Goal: Task Accomplishment & Management: Use online tool/utility

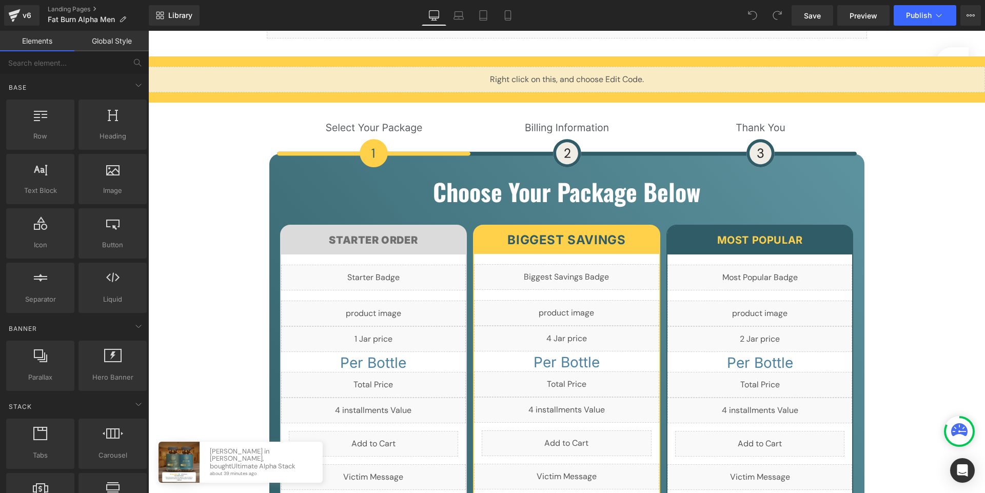
scroll to position [4996, 0]
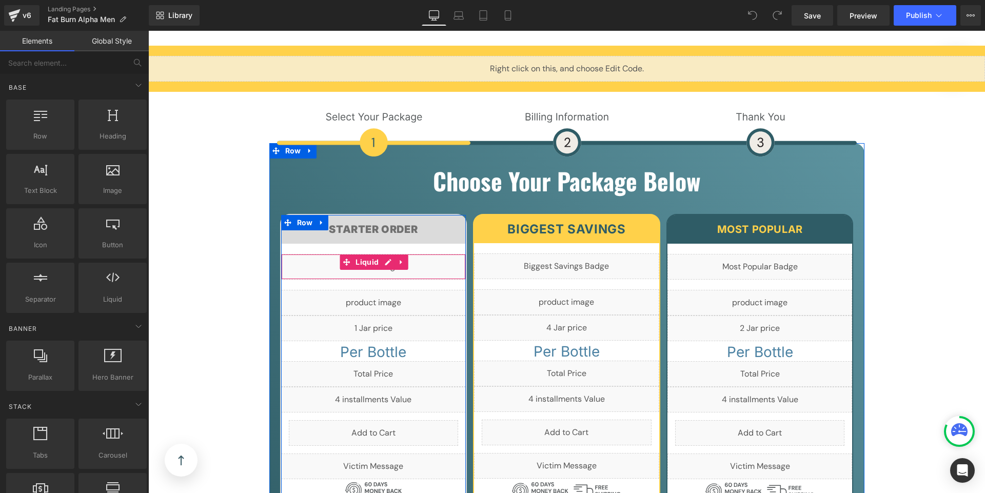
click at [322, 254] on div "Liquid" at bounding box center [373, 267] width 185 height 26
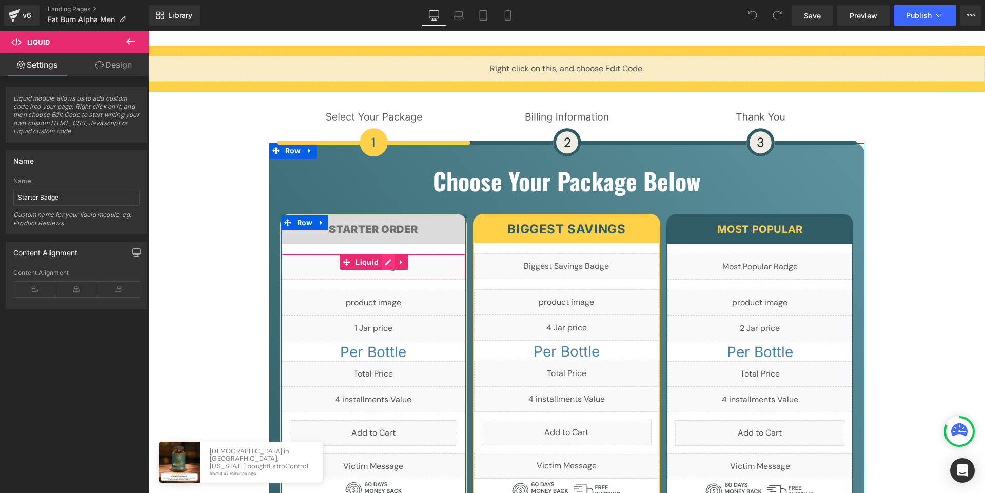
click at [384, 254] on div "Liquid" at bounding box center [373, 267] width 185 height 26
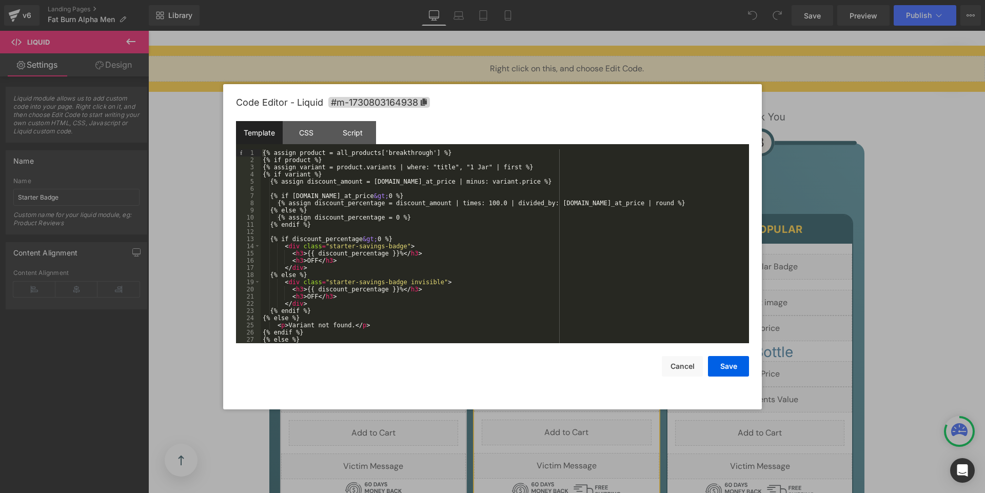
click at [432, 153] on div "{% assign product = all_products['breakthrough'] %} {% if product %} {% assign …" at bounding box center [503, 253] width 484 height 208
click at [394, 153] on div "{% assign product = all_products[' new-t-breakthrough'] %} {% if product %} {% …" at bounding box center [503, 253] width 484 height 208
click at [729, 370] on button "Save" at bounding box center [728, 366] width 41 height 21
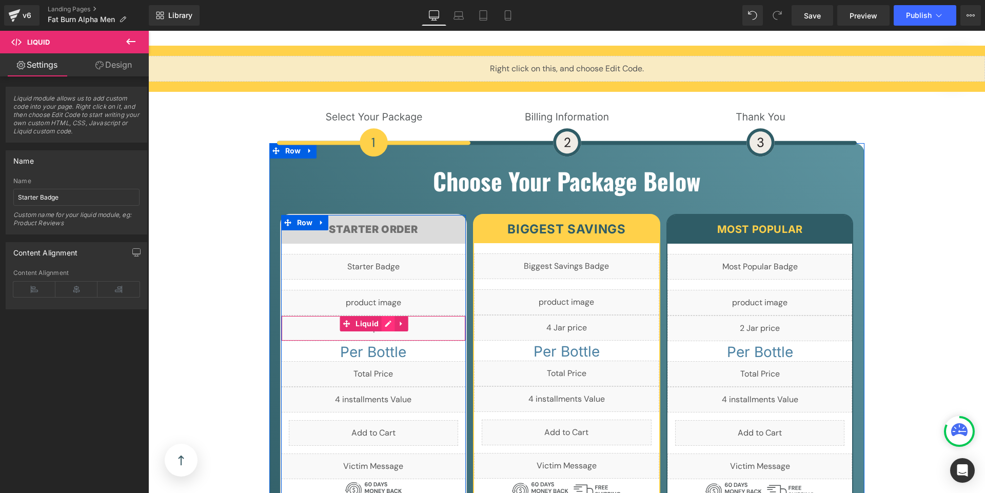
click at [385, 316] on div "Liquid" at bounding box center [373, 329] width 185 height 26
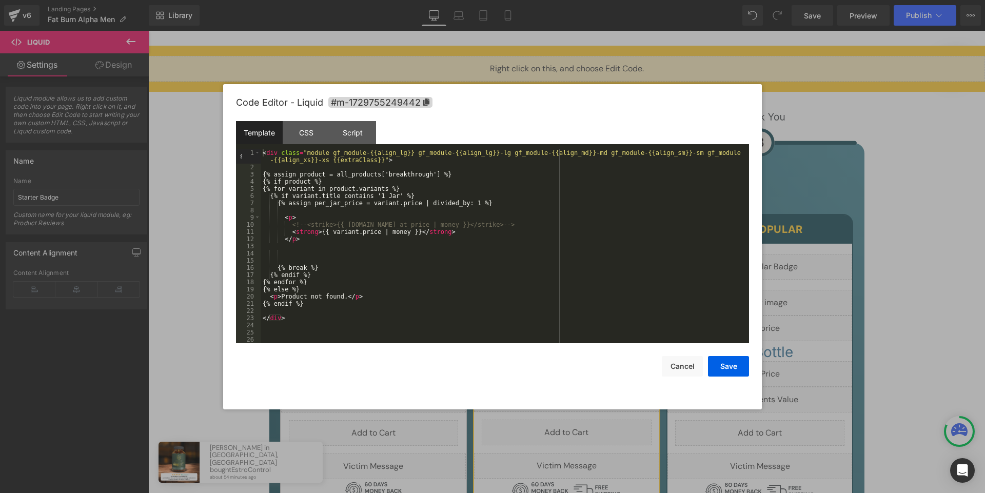
click at [434, 172] on div "< div class = "module gf_module-{{align_lg}} gf_module-{{align_lg}}-lg gf_modul…" at bounding box center [503, 257] width 484 height 216
click at [394, 174] on div "< div class = "module gf_module-{{align_lg}} gf_module-{{align_lg}}-lg gf_modul…" at bounding box center [503, 257] width 484 height 216
click at [723, 365] on button "Save" at bounding box center [728, 366] width 41 height 21
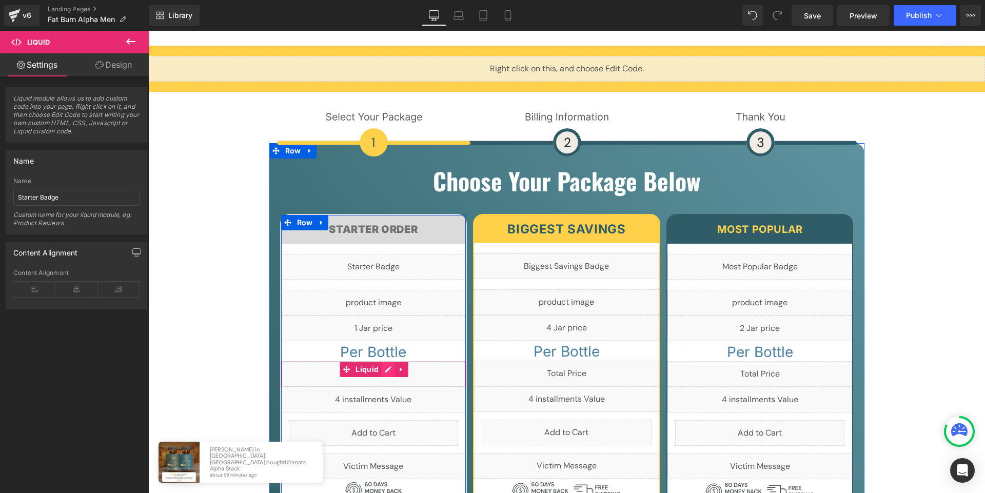
click at [385, 361] on div "Liquid" at bounding box center [373, 374] width 185 height 26
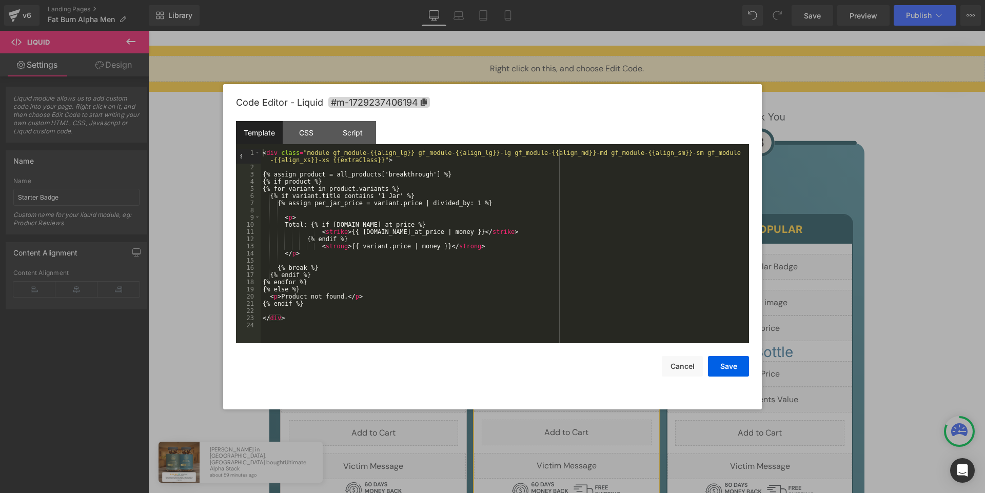
click at [433, 176] on div "< div class = "module gf_module-{{align_lg}} gf_module-{{align_lg}}-lg gf_modul…" at bounding box center [505, 257] width 489 height 216
click at [732, 366] on button "Save" at bounding box center [728, 366] width 41 height 21
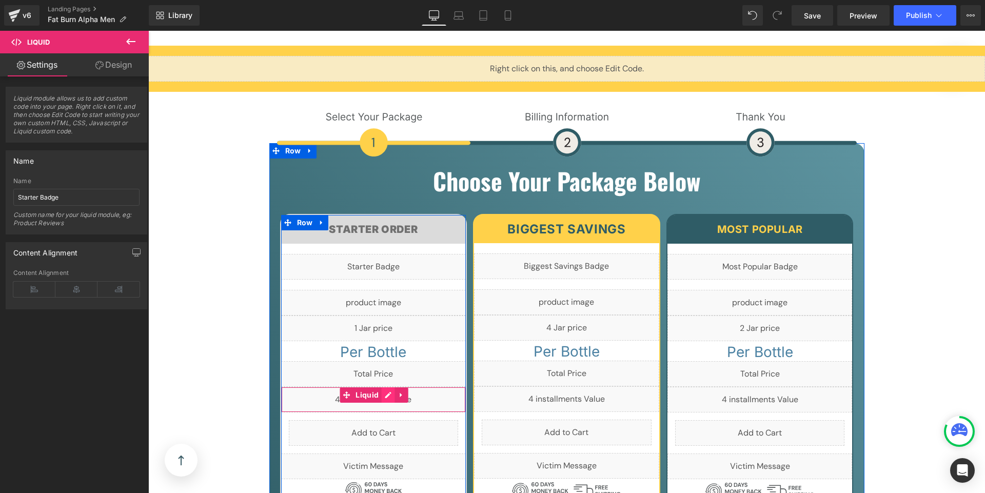
click at [385, 387] on div "Liquid" at bounding box center [373, 400] width 185 height 26
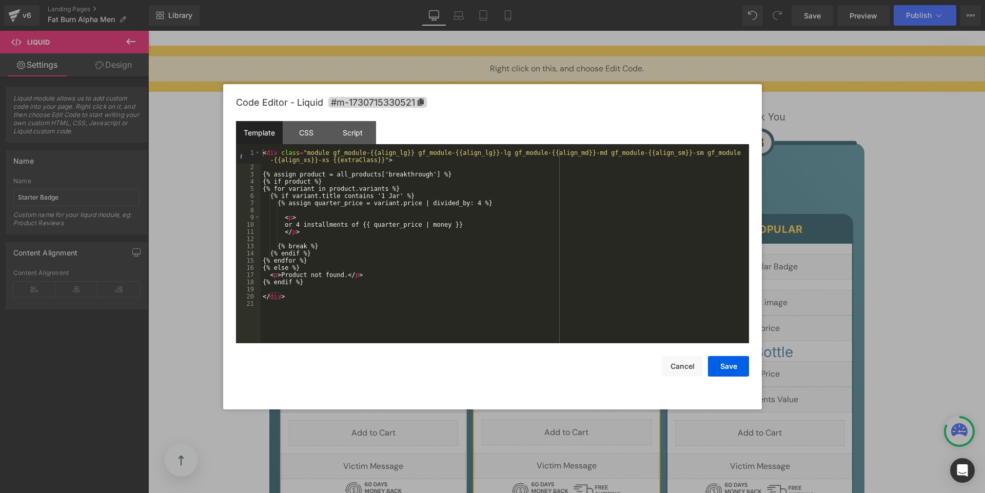
click at [435, 175] on div "< div class = "module gf_module-{{align_lg}} gf_module-{{align_lg}}-lg gf_modul…" at bounding box center [505, 257] width 489 height 216
click at [434, 174] on div "< div class = "module gf_module-{{align_lg}} gf_module-{{align_lg}}-lg gf_modul…" at bounding box center [505, 257] width 489 height 216
drag, startPoint x: 434, startPoint y: 174, endPoint x: 408, endPoint y: 172, distance: 26.3
click at [408, 172] on div "< div class = "module gf_module-{{align_lg}} gf_module-{{align_lg}}-lg gf_modul…" at bounding box center [505, 257] width 489 height 216
click at [735, 362] on button "Save" at bounding box center [728, 366] width 41 height 21
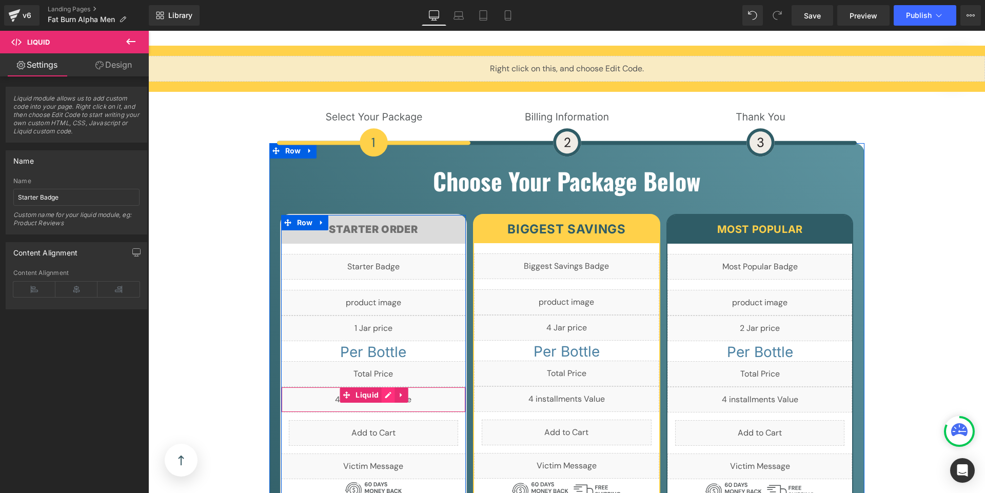
click at [383, 387] on div "Liquid" at bounding box center [373, 400] width 185 height 26
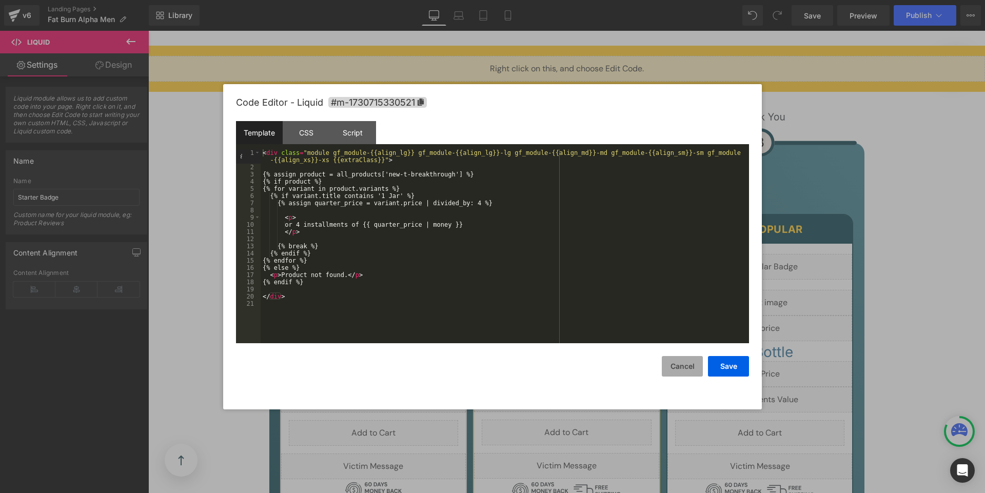
click at [686, 372] on button "Cancel" at bounding box center [682, 366] width 41 height 21
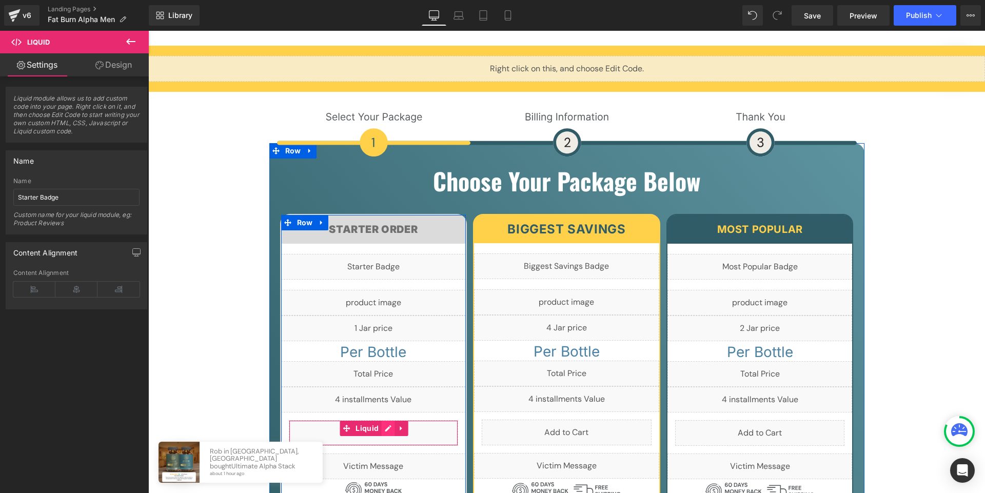
click at [384, 420] on div "Liquid" at bounding box center [374, 433] width 170 height 26
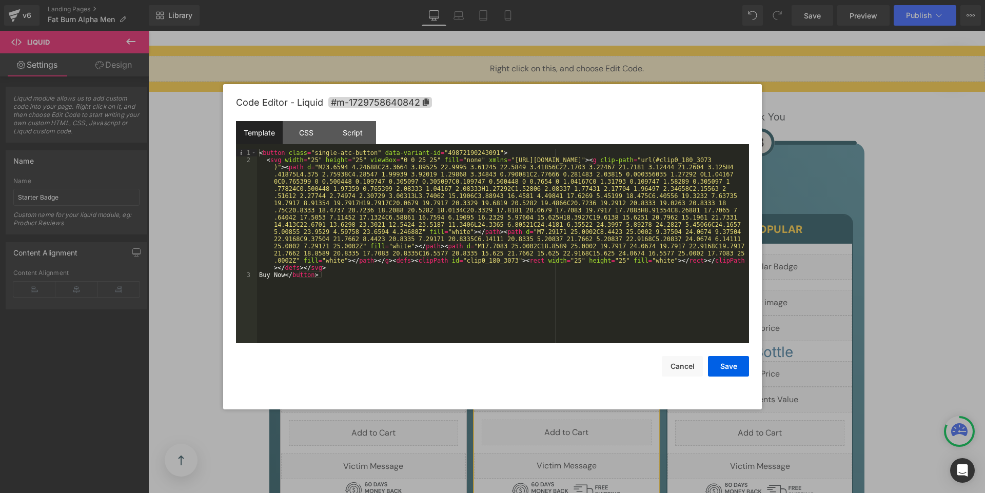
click at [499, 152] on div "< button class = "single-atc-button" data-variant-id = "49872190243091" > < svg…" at bounding box center [503, 253] width 492 height 208
drag, startPoint x: 500, startPoint y: 150, endPoint x: 450, endPoint y: 155, distance: 50.6
click at [450, 155] on div "< button class = "single-atc-button" data-variant-id = "49872190243091" > < svg…" at bounding box center [503, 253] width 492 height 208
click at [728, 368] on button "Save" at bounding box center [728, 366] width 41 height 21
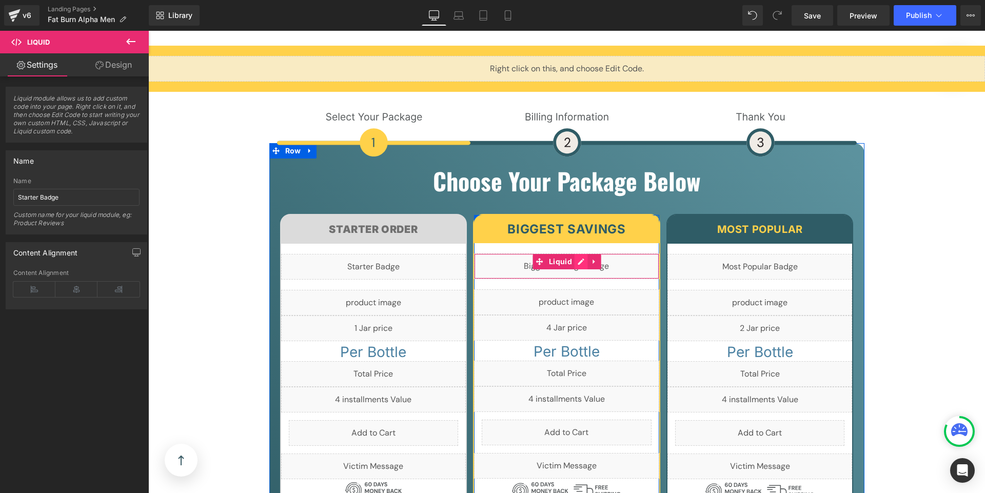
click at [578, 253] on div "Liquid" at bounding box center [566, 266] width 185 height 26
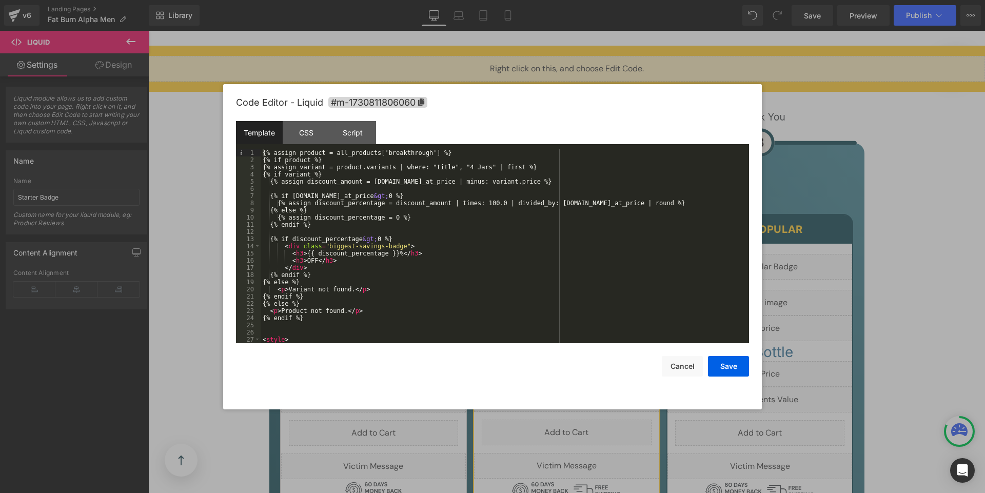
click at [389, 153] on div "{% assign product = all_products['breakthrough'] %} {% if product %} {% assign …" at bounding box center [503, 253] width 484 height 208
click at [722, 362] on button "Save" at bounding box center [728, 366] width 41 height 21
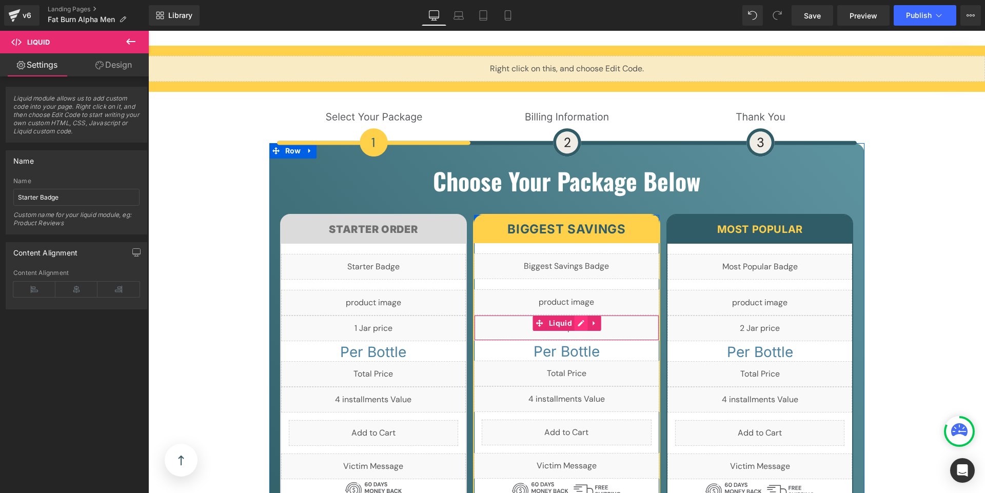
click at [575, 315] on div "Liquid" at bounding box center [566, 328] width 185 height 26
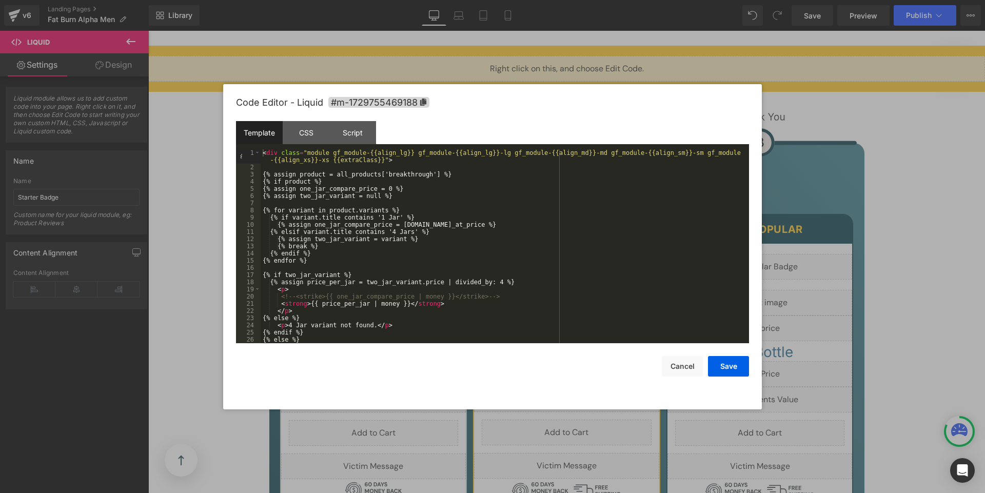
click at [389, 173] on div "< div class = "module gf_module-{{align_lg}} gf_module-{{align_lg}}-lg gf_modul…" at bounding box center [503, 257] width 484 height 216
click at [738, 372] on button "Save" at bounding box center [728, 366] width 41 height 21
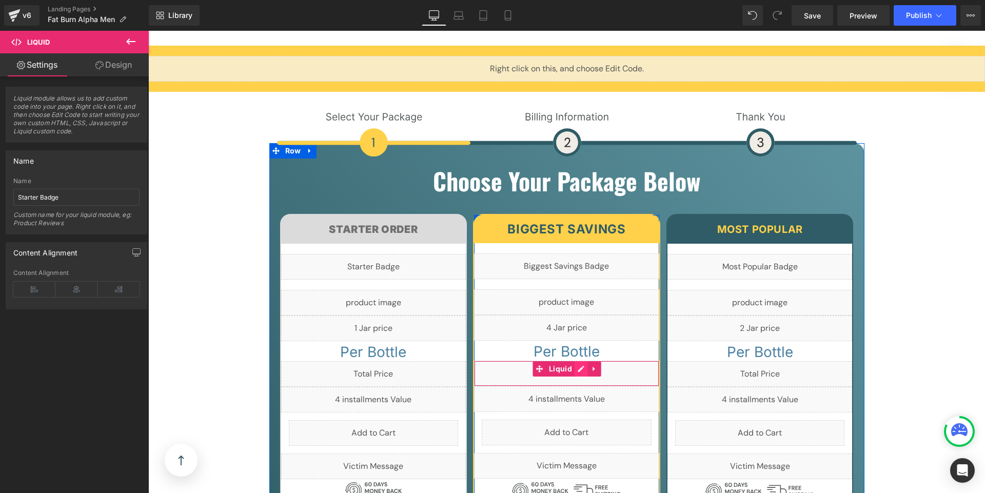
click at [576, 361] on div "Liquid" at bounding box center [566, 374] width 185 height 26
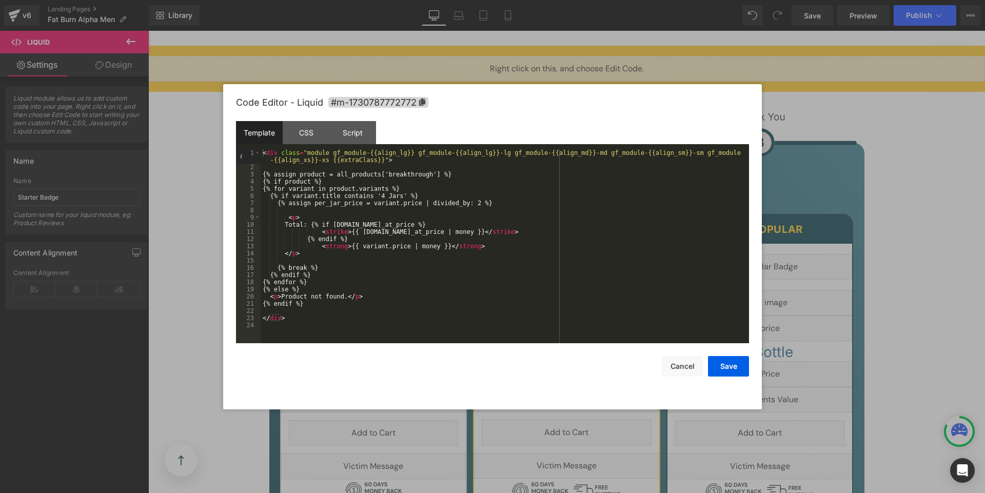
click at [391, 174] on div "< div class = "module gf_module-{{align_lg}} gf_module-{{align_lg}}-lg gf_modul…" at bounding box center [505, 257] width 489 height 216
click at [734, 368] on button "Save" at bounding box center [728, 366] width 41 height 21
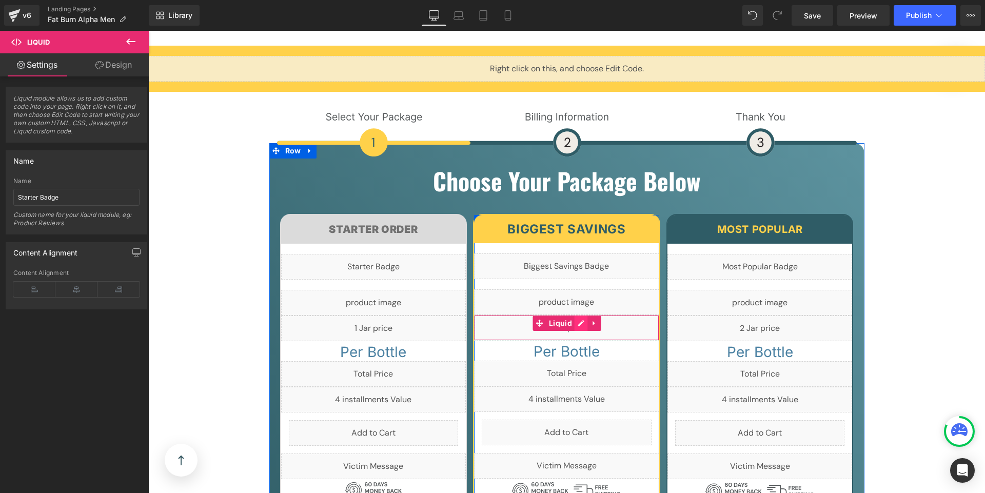
click at [576, 315] on div "Liquid" at bounding box center [566, 328] width 185 height 26
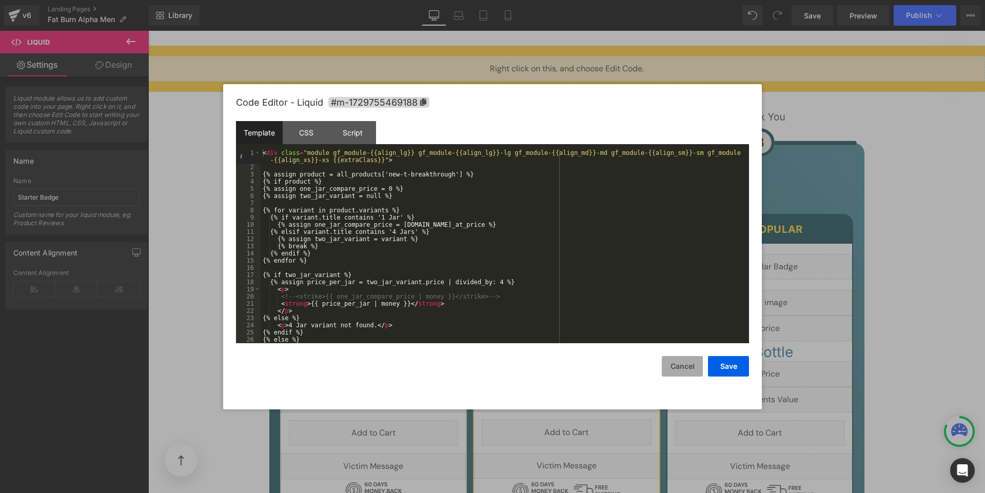
click at [684, 365] on button "Cancel" at bounding box center [682, 366] width 41 height 21
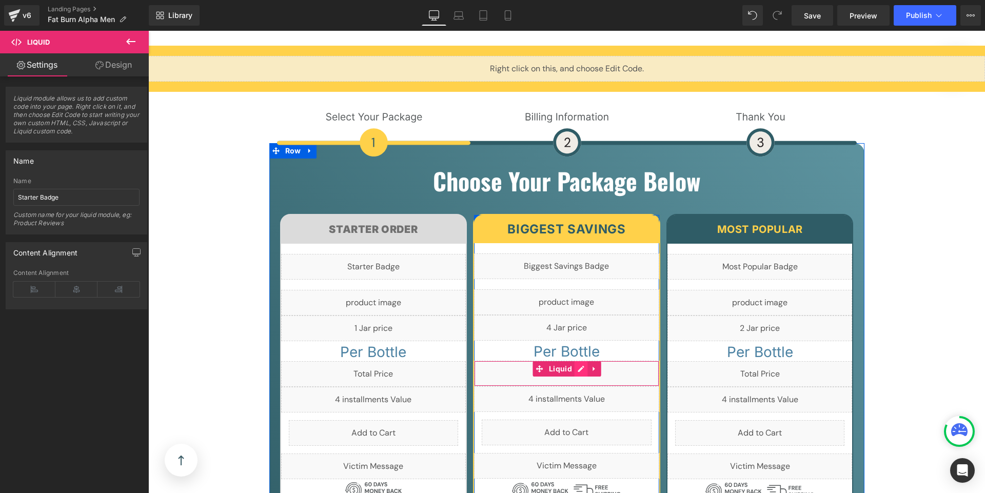
click at [572, 361] on div "Liquid" at bounding box center [566, 374] width 185 height 26
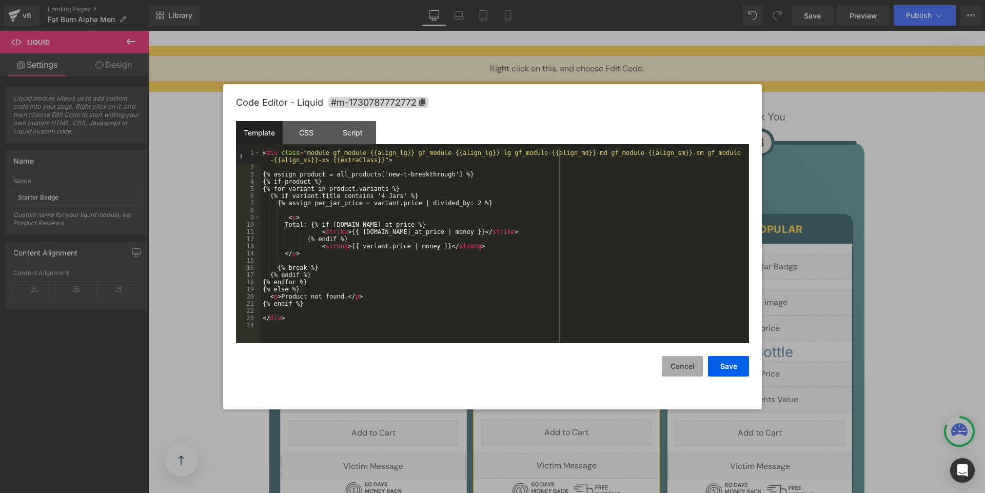
click at [676, 367] on button "Cancel" at bounding box center [682, 366] width 41 height 21
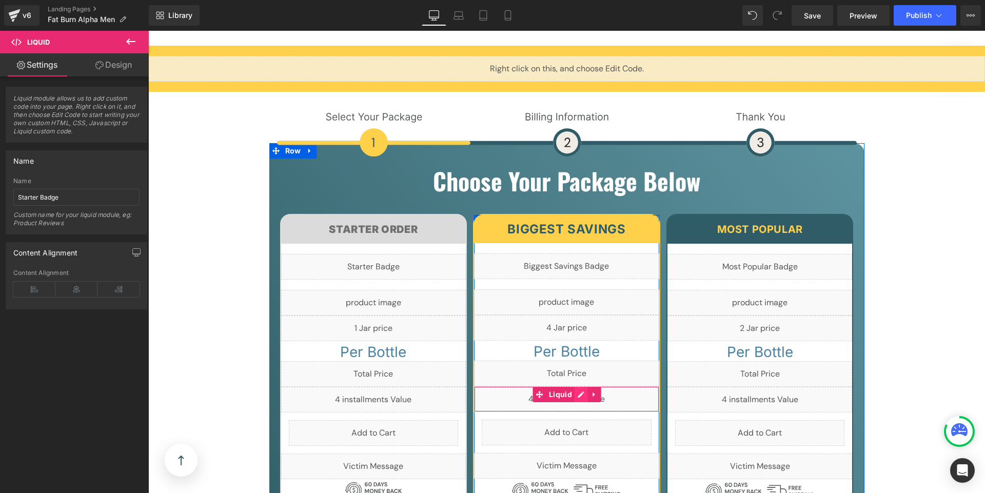
click at [574, 386] on div "Liquid" at bounding box center [566, 399] width 185 height 26
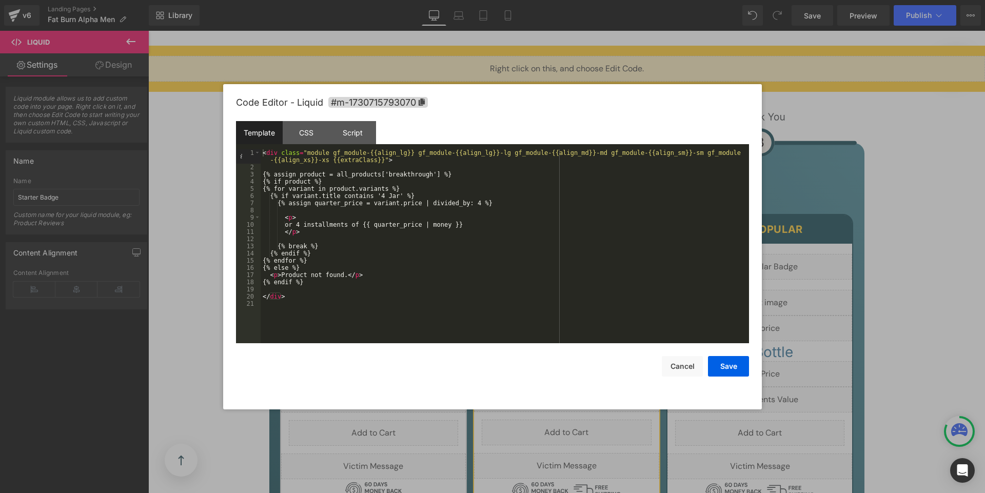
click at [389, 175] on div "< div class = "module gf_module-{{align_lg}} gf_module-{{align_lg}}-lg gf_modul…" at bounding box center [505, 257] width 489 height 216
click at [737, 371] on button "Save" at bounding box center [728, 366] width 41 height 21
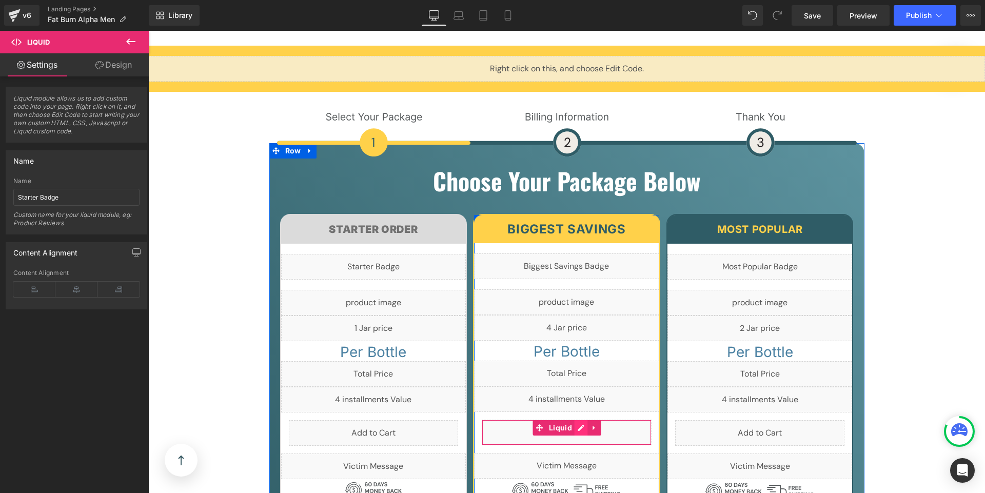
click at [574, 420] on div "Liquid" at bounding box center [567, 433] width 170 height 26
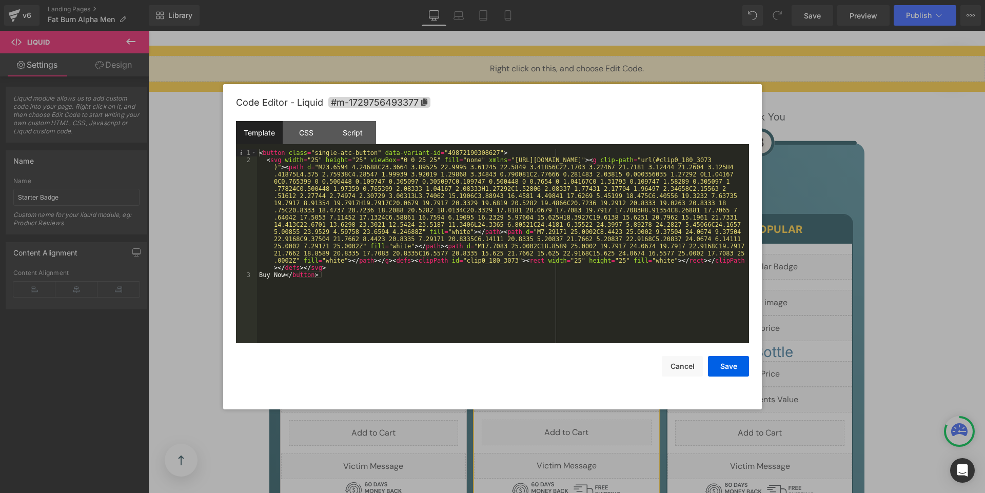
click at [501, 150] on div "< button class = "single-atc-button" data-variant-id = "49872190308627" > < svg…" at bounding box center [503, 253] width 492 height 208
drag, startPoint x: 500, startPoint y: 151, endPoint x: 450, endPoint y: 151, distance: 50.3
click at [450, 151] on div "< button class = "single-atc-button" data-variant-id = "50122607198483" > < svg…" at bounding box center [503, 253] width 492 height 208
click at [721, 363] on button "Save" at bounding box center [728, 366] width 41 height 21
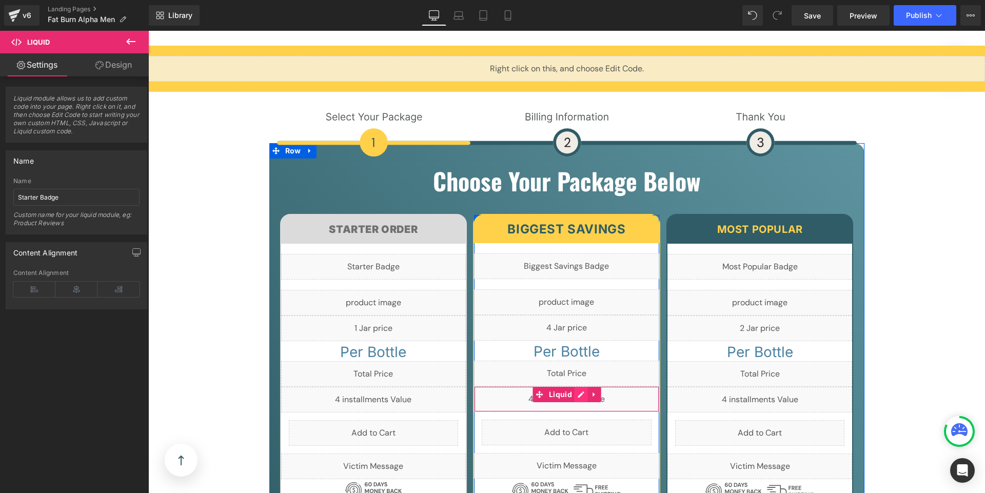
click at [578, 386] on div "Liquid" at bounding box center [566, 399] width 185 height 26
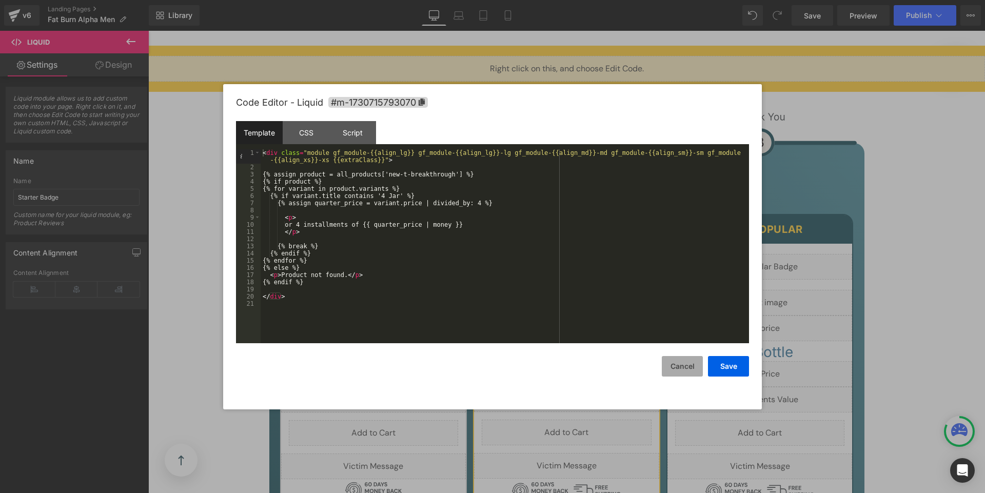
click at [680, 370] on button "Cancel" at bounding box center [682, 366] width 41 height 21
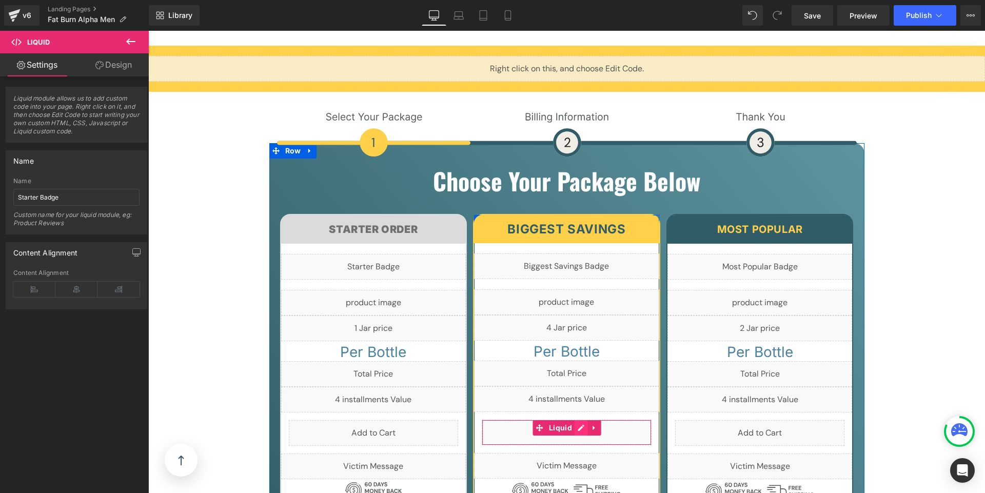
click at [576, 420] on div "Liquid" at bounding box center [567, 433] width 170 height 26
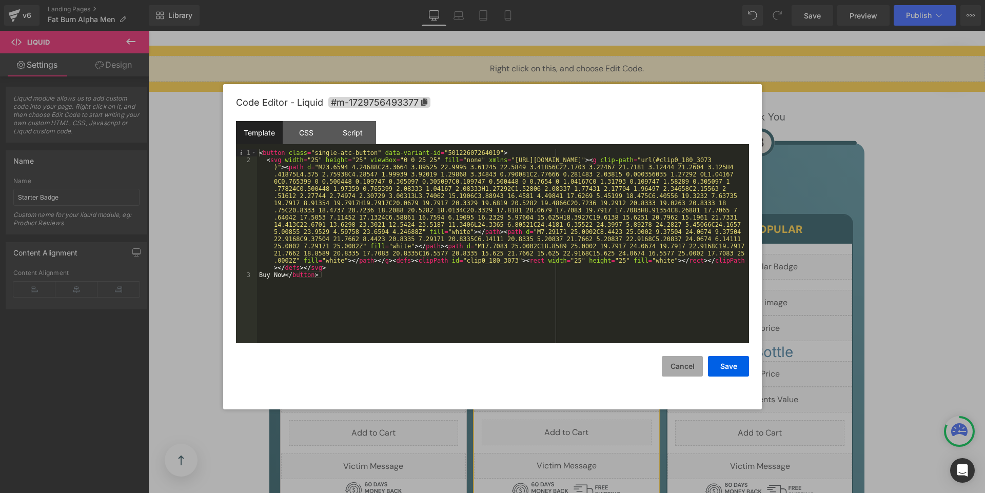
click at [675, 367] on button "Cancel" at bounding box center [682, 366] width 41 height 21
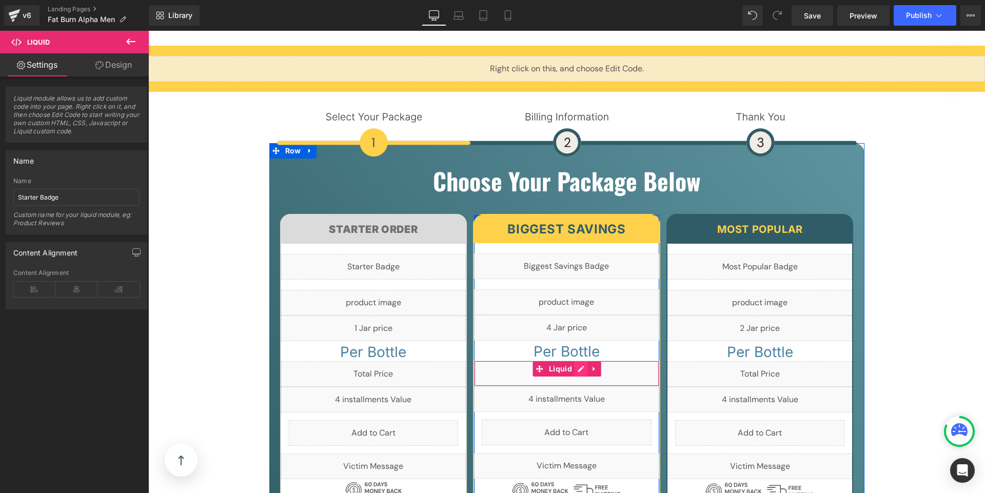
click at [574, 361] on div "Liquid" at bounding box center [566, 374] width 185 height 26
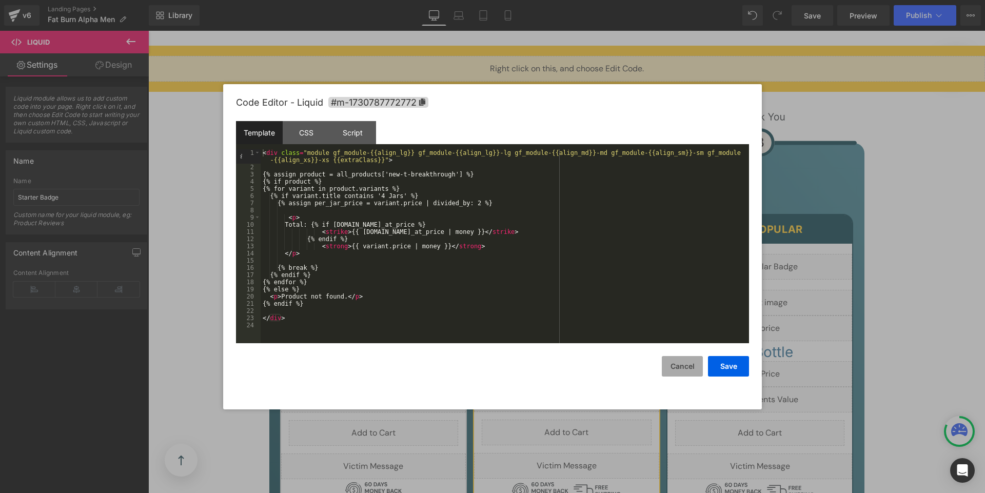
click at [674, 365] on button "Cancel" at bounding box center [682, 366] width 41 height 21
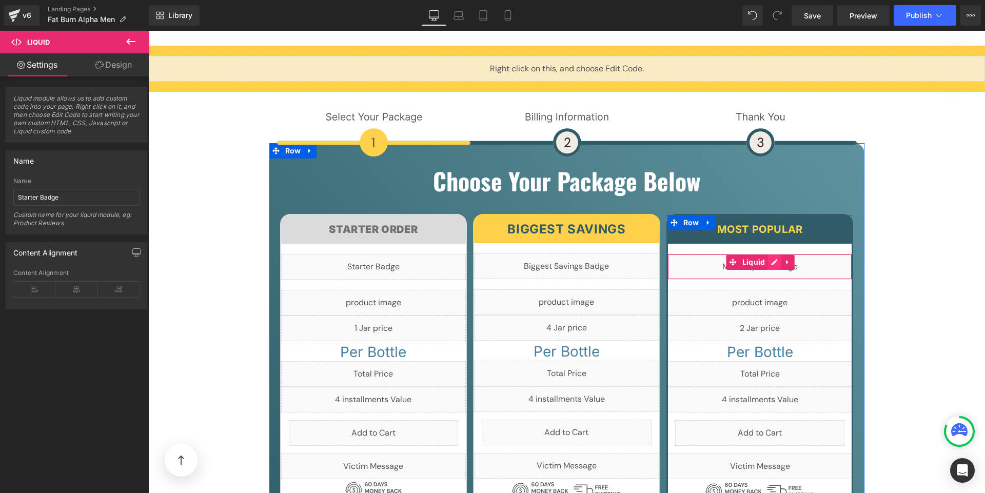
click at [768, 254] on div "Liquid" at bounding box center [760, 267] width 185 height 26
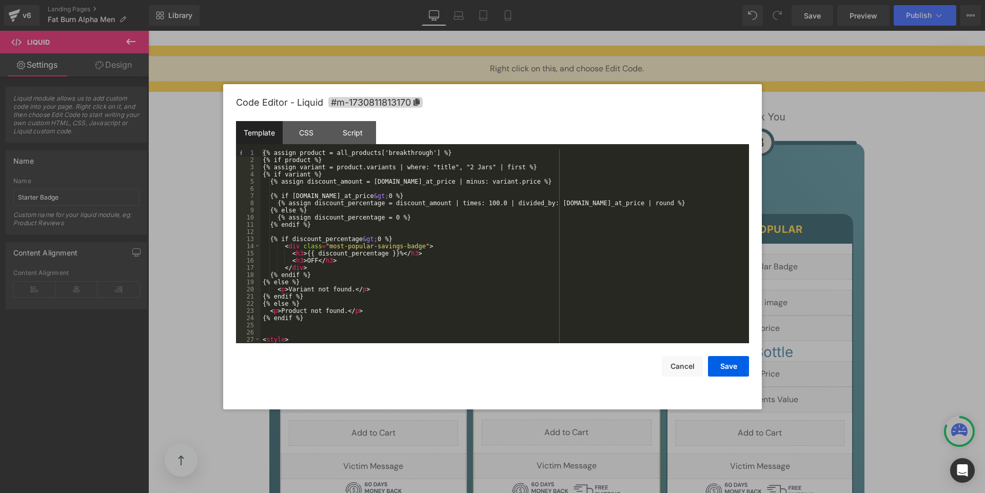
click at [388, 152] on div "{% assign product = all_products['breakthrough'] %} {% if product %} {% assign …" at bounding box center [503, 253] width 484 height 208
click at [727, 369] on button "Save" at bounding box center [728, 366] width 41 height 21
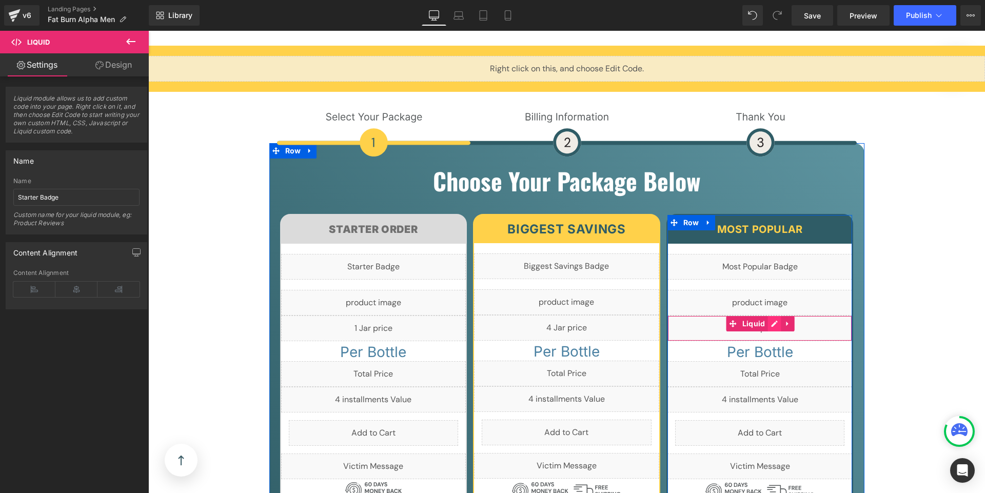
click at [770, 316] on div "Liquid" at bounding box center [760, 329] width 185 height 26
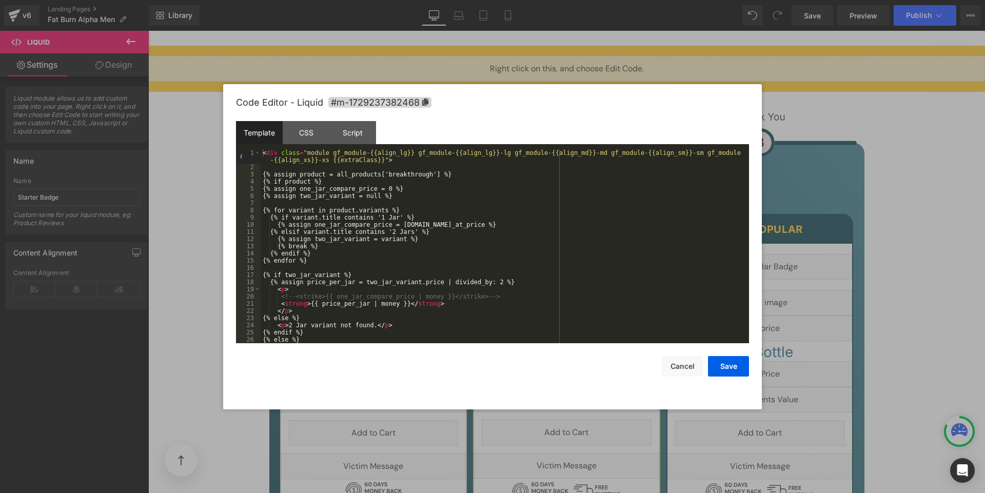
click at [389, 174] on div "< div class = "module gf_module-{{align_lg}} gf_module-{{align_lg}}-lg gf_modul…" at bounding box center [503, 257] width 484 height 216
click at [728, 367] on button "Save" at bounding box center [728, 366] width 41 height 21
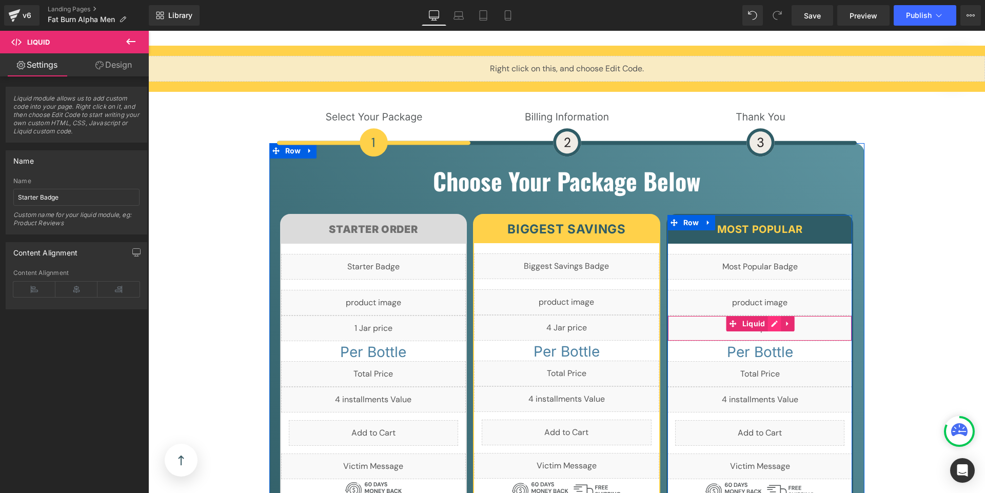
click at [768, 316] on div "Liquid" at bounding box center [760, 329] width 185 height 26
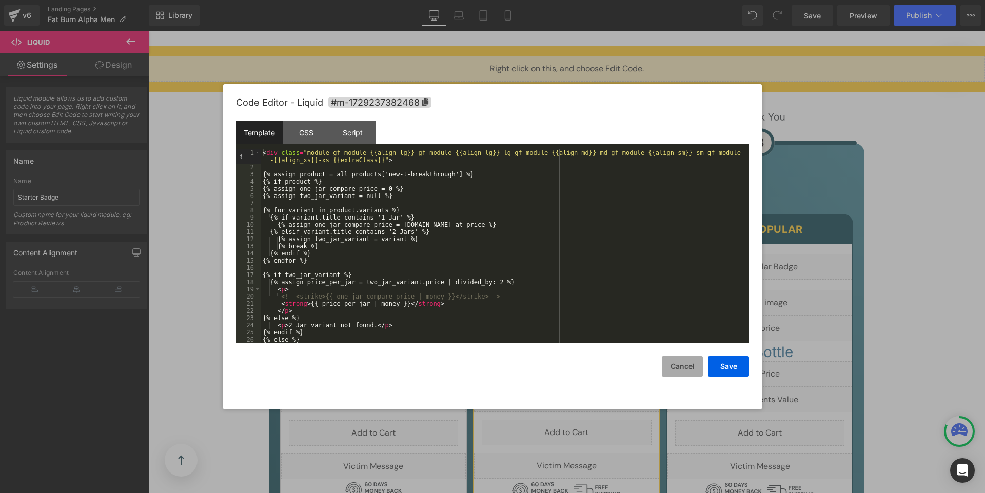
click at [680, 365] on button "Cancel" at bounding box center [682, 366] width 41 height 21
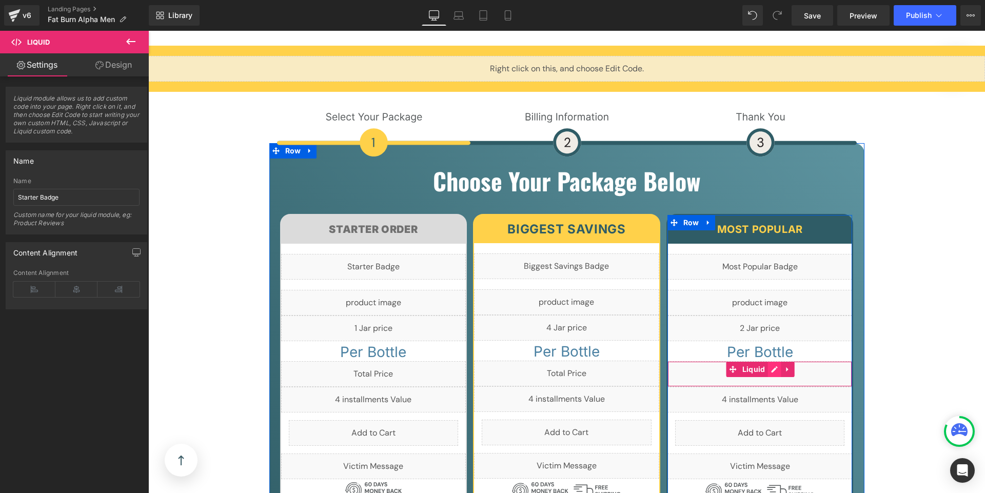
click at [769, 361] on div "Liquid" at bounding box center [760, 374] width 185 height 26
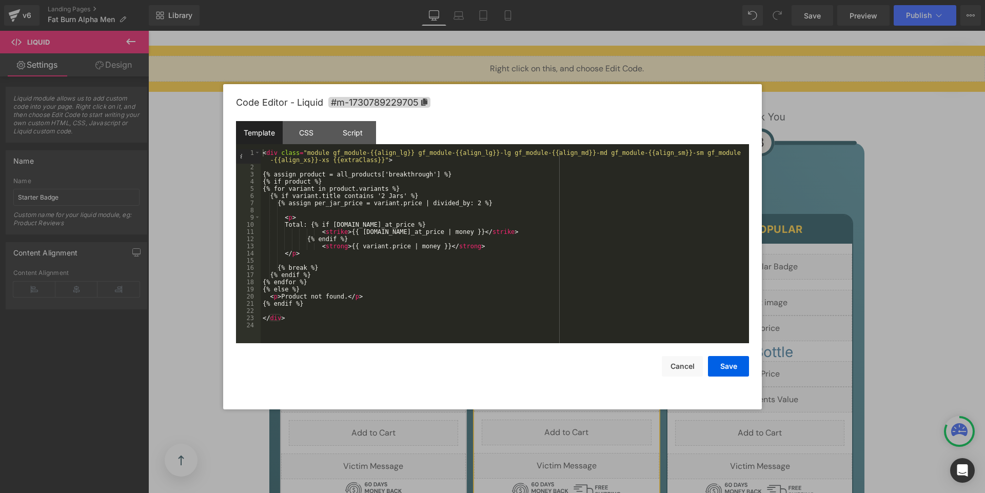
click at [392, 174] on div "< div class = "module gf_module-{{align_lg}} gf_module-{{align_lg}}-lg gf_modul…" at bounding box center [505, 257] width 489 height 216
click at [718, 366] on button "Save" at bounding box center [728, 366] width 41 height 21
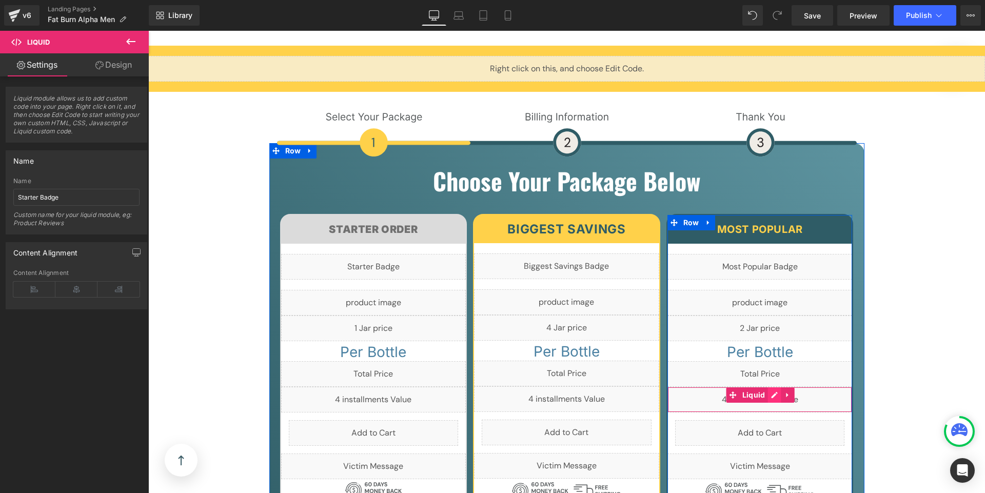
click at [771, 387] on div "Liquid" at bounding box center [760, 400] width 185 height 26
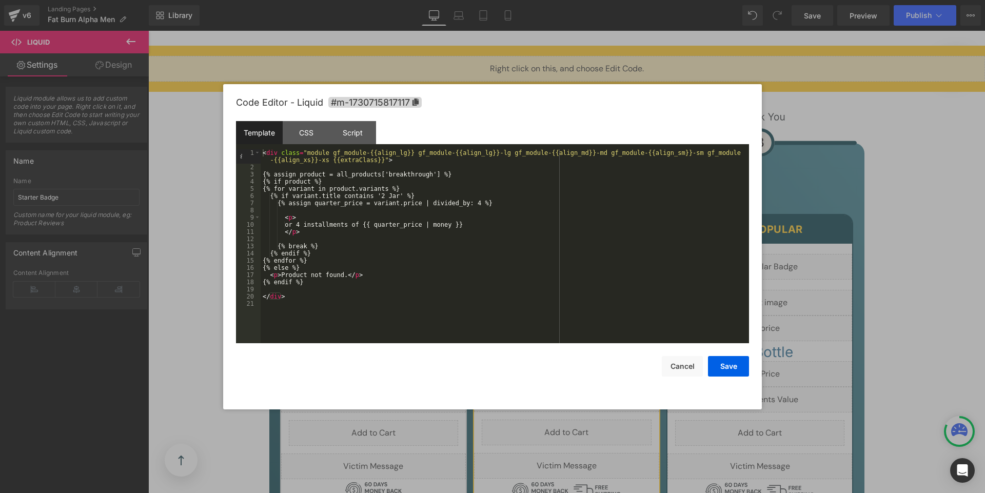
click at [391, 174] on div "< div class = "module gf_module-{{align_lg}} gf_module-{{align_lg}}-lg gf_modul…" at bounding box center [505, 257] width 489 height 216
click at [732, 371] on button "Save" at bounding box center [728, 366] width 41 height 21
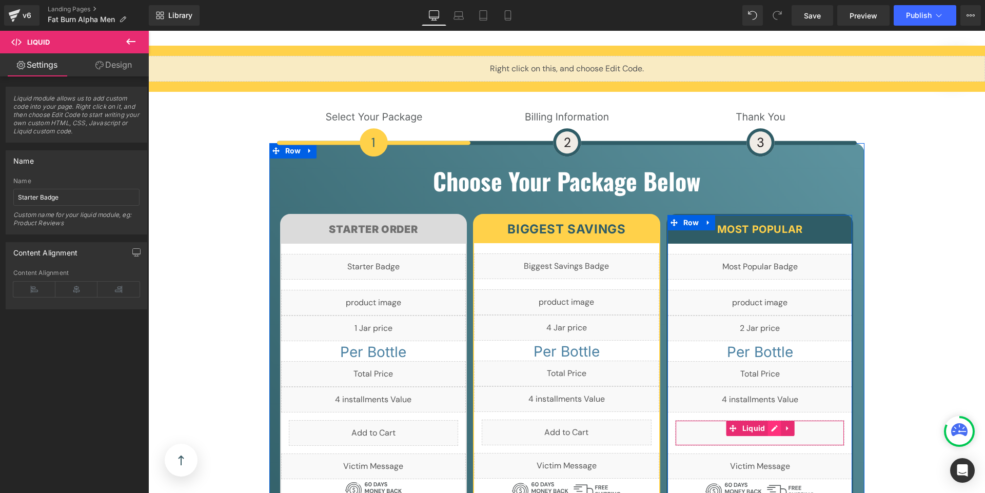
click at [768, 420] on div "Liquid" at bounding box center [760, 433] width 170 height 26
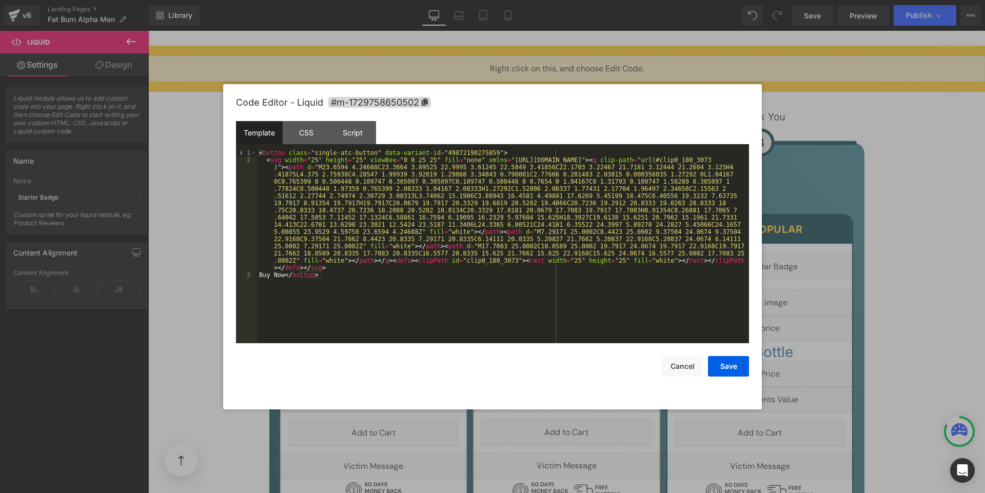
click at [499, 152] on div "< button class = "single-atc-button" data-variant-id = "49872190275859" > < svg…" at bounding box center [503, 253] width 492 height 208
drag, startPoint x: 499, startPoint y: 152, endPoint x: 455, endPoint y: 150, distance: 44.2
click at [455, 150] on div "< button class = "single-atc-button" data-variant-id = "49872190275859" > < svg…" at bounding box center [503, 253] width 492 height 208
click at [716, 361] on button "Save" at bounding box center [728, 366] width 41 height 21
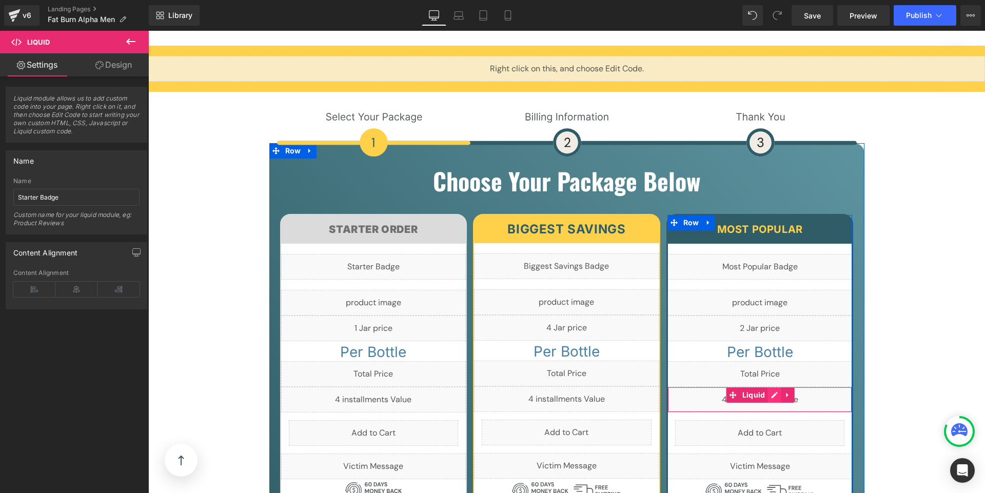
click at [771, 387] on div "Liquid" at bounding box center [760, 400] width 185 height 26
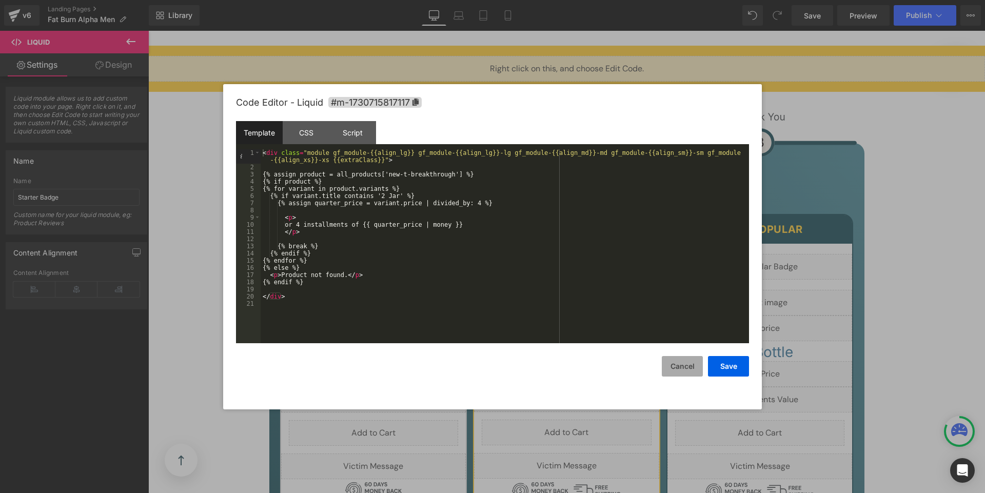
click at [679, 366] on button "Cancel" at bounding box center [682, 366] width 41 height 21
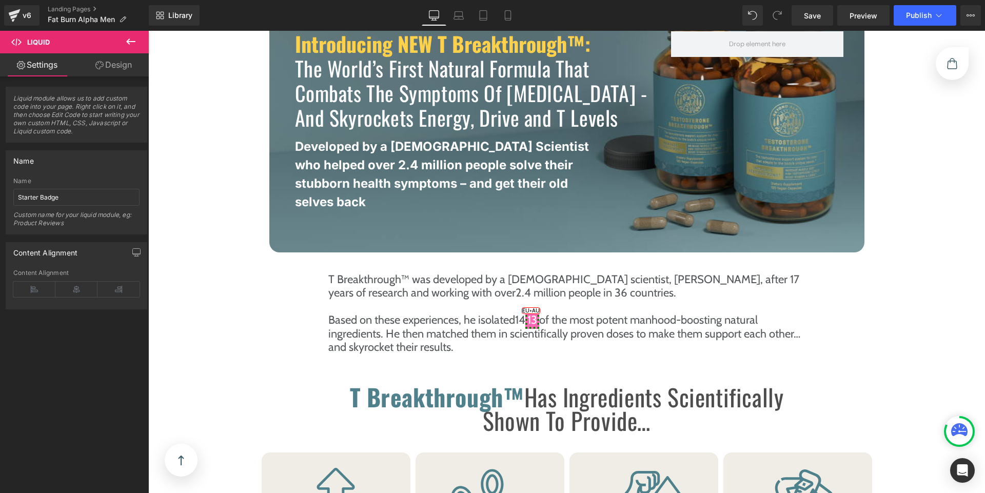
scroll to position [2325, 0]
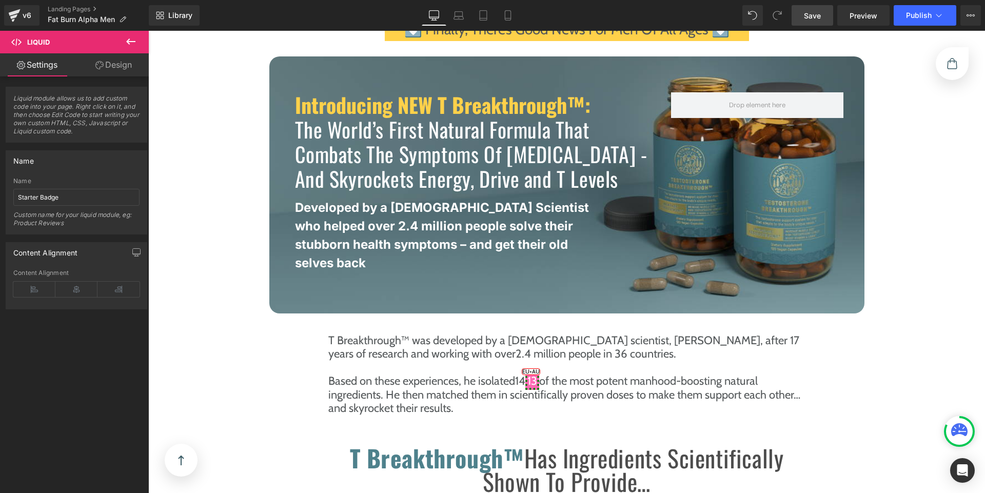
click at [808, 15] on span "Save" at bounding box center [812, 15] width 17 height 11
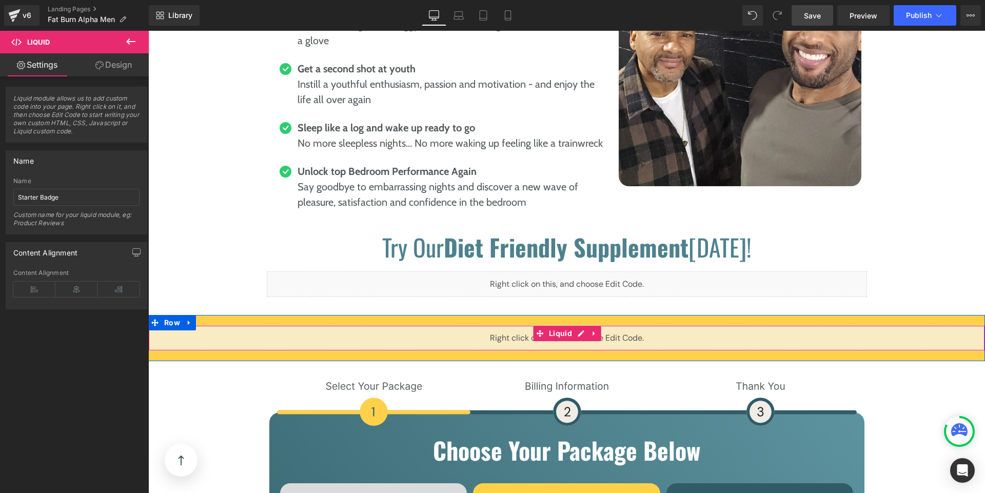
scroll to position [4730, 0]
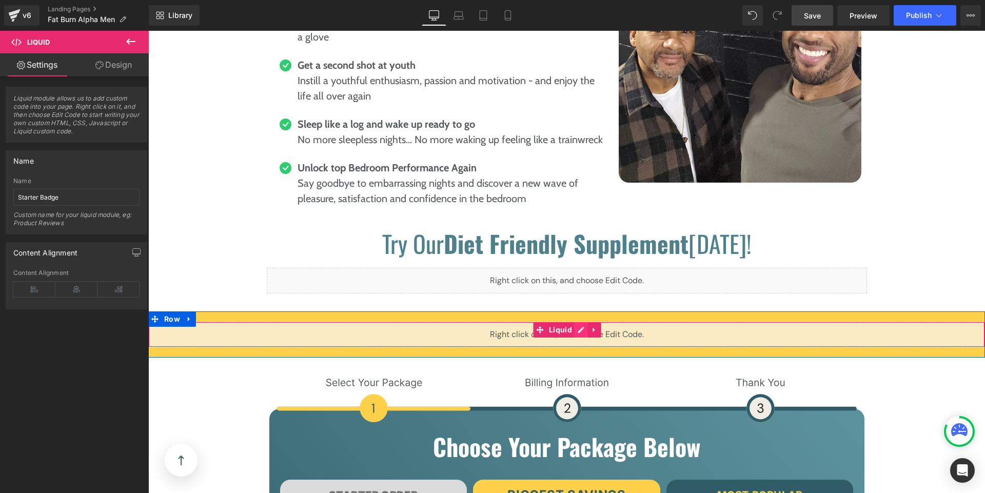
click at [577, 322] on div "Liquid" at bounding box center [566, 335] width 837 height 26
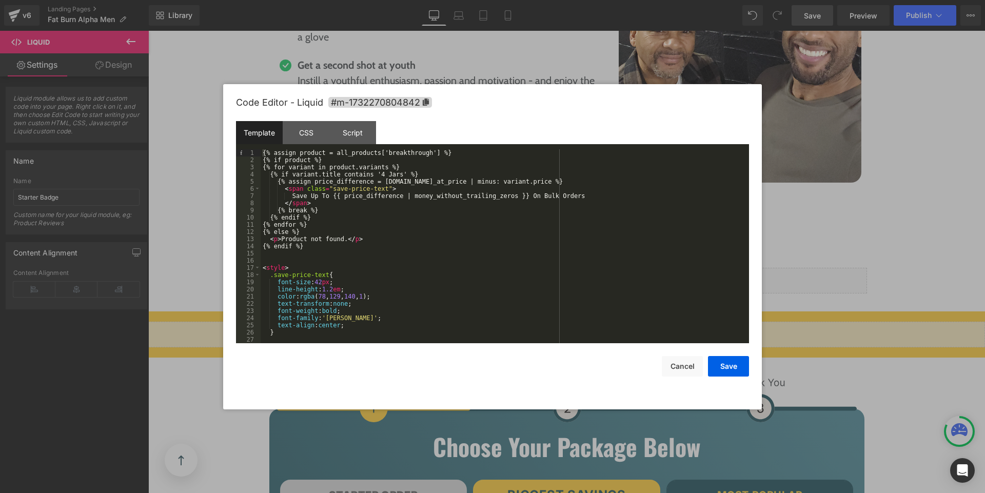
click at [391, 153] on div "{% assign product = all_products['breakthrough'] %} {% if product %} {% for var…" at bounding box center [503, 253] width 484 height 208
click at [717, 369] on button "Save" at bounding box center [728, 366] width 41 height 21
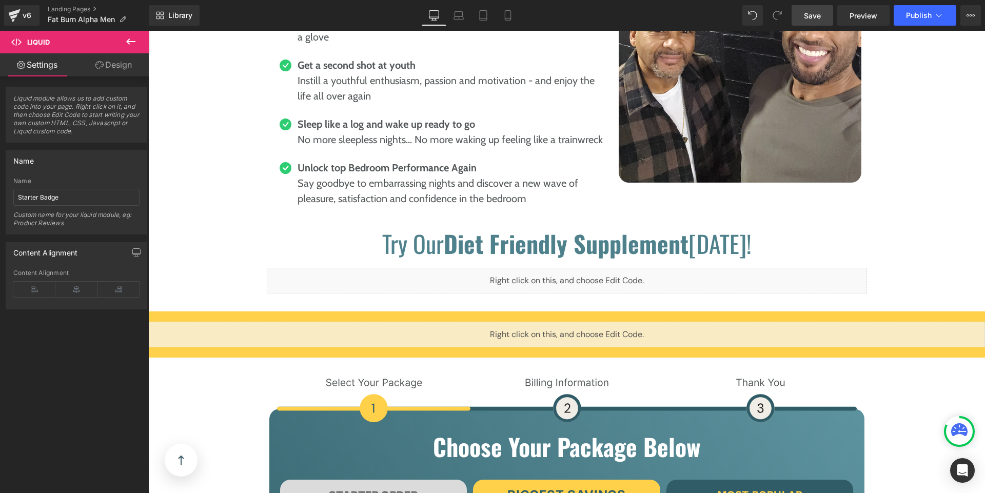
drag, startPoint x: 814, startPoint y: 15, endPoint x: 646, endPoint y: 6, distance: 168.1
click at [814, 15] on span "Save" at bounding box center [812, 15] width 17 height 11
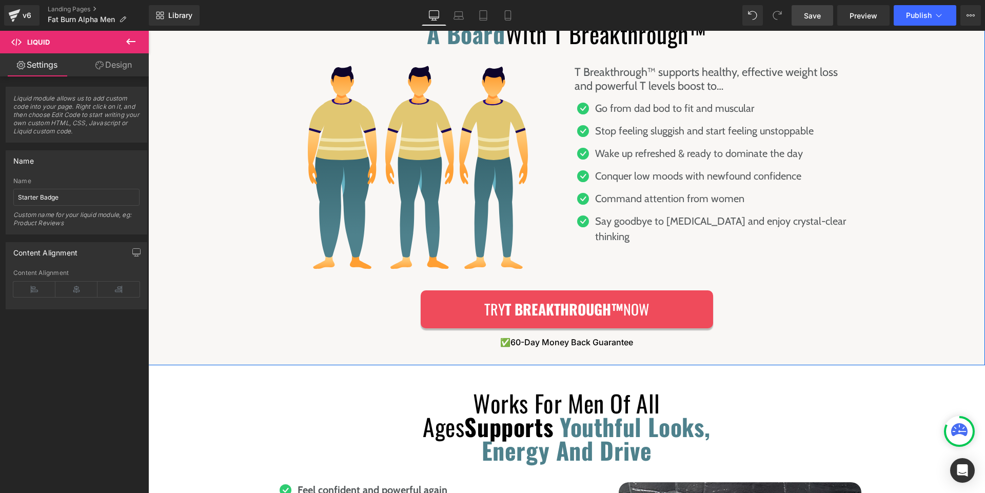
scroll to position [4180, 0]
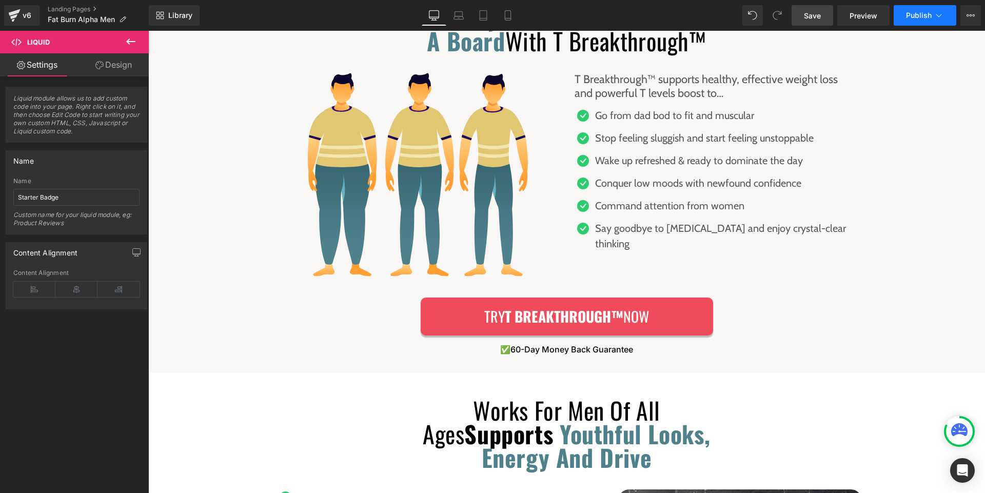
click at [922, 15] on span "Publish" at bounding box center [919, 15] width 26 height 8
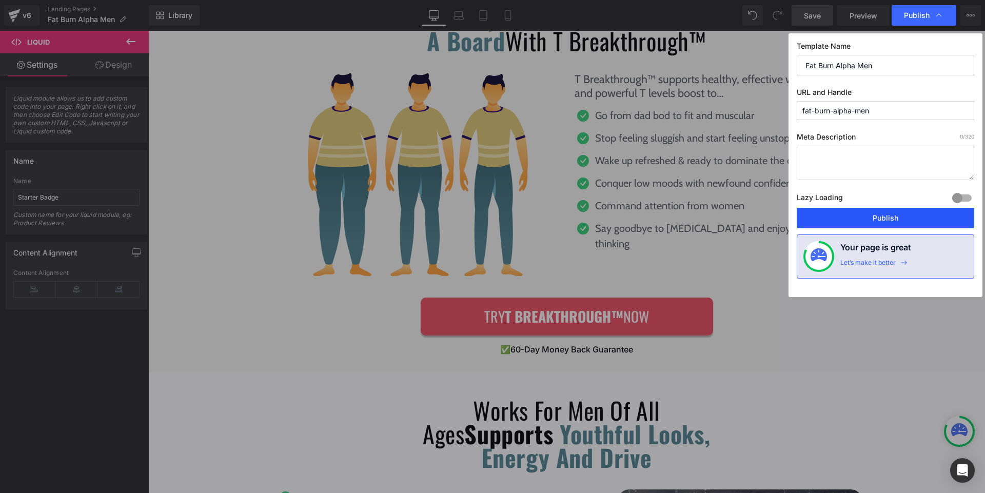
click at [880, 224] on button "Publish" at bounding box center [886, 218] width 178 height 21
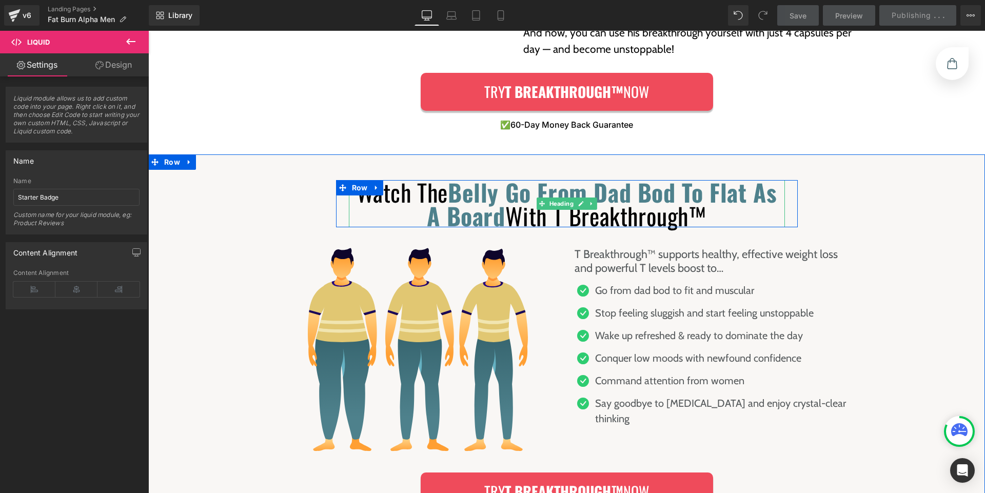
scroll to position [4016, 0]
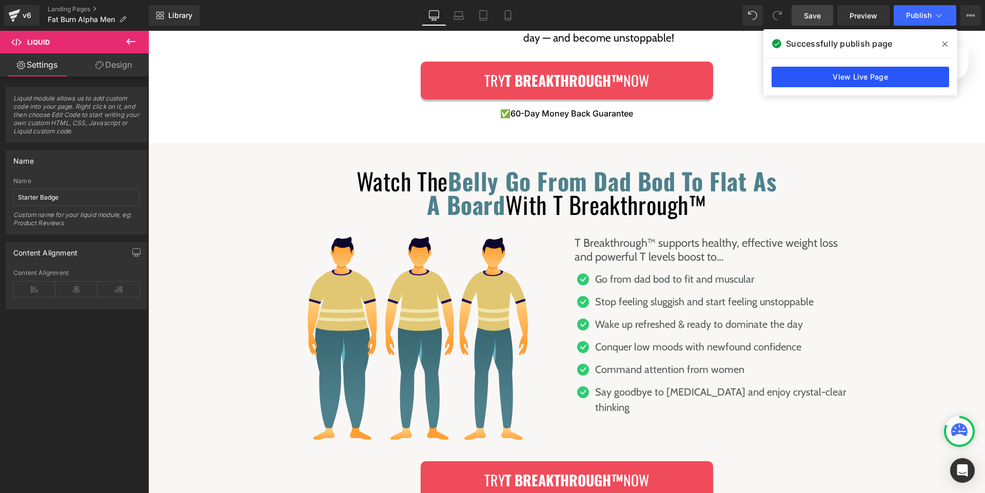
click at [845, 79] on link "View Live Page" at bounding box center [861, 77] width 178 height 21
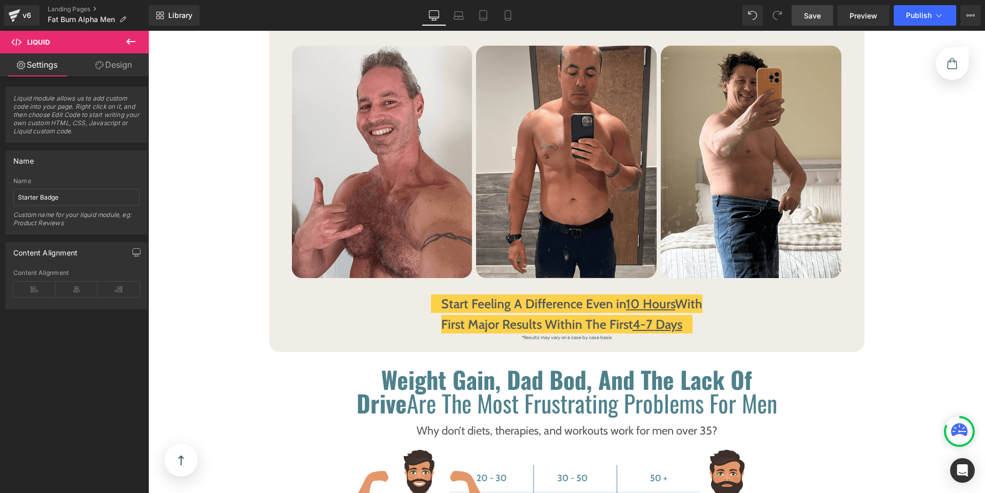
scroll to position [0, 0]
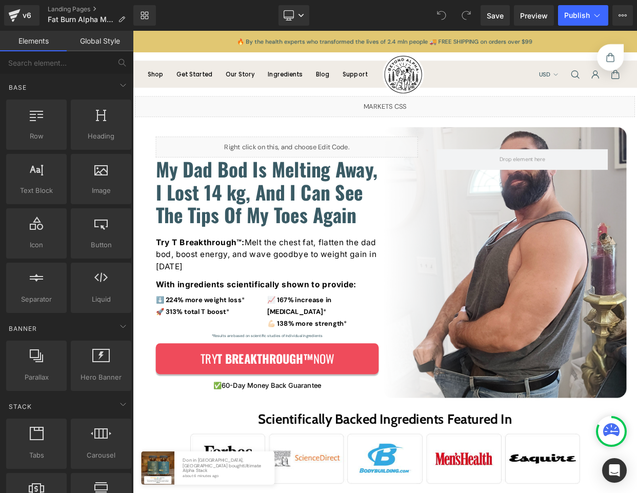
scroll to position [179, 0]
